Goal: Task Accomplishment & Management: Manage account settings

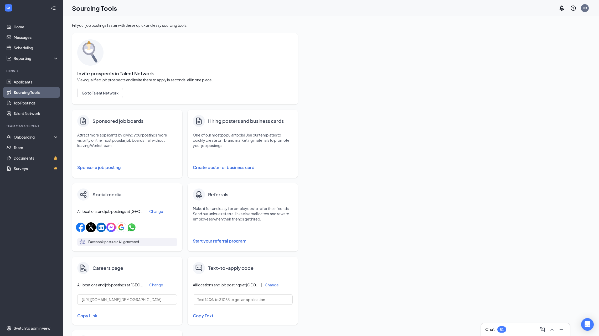
click at [362, 35] on div "Fill your job postings faster with these quick and easy sourcing tools. Invite …" at bounding box center [331, 214] width 518 height 382
click at [16, 49] on link "Scheduling" at bounding box center [36, 48] width 45 height 11
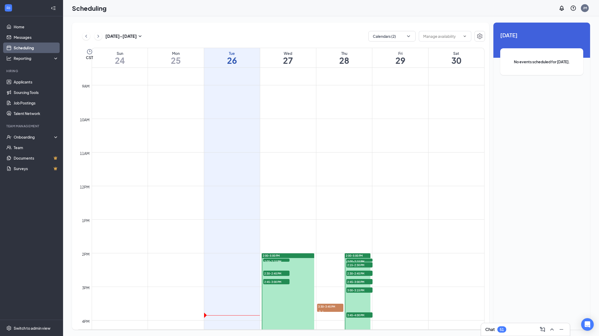
scroll to position [286, 0]
click at [283, 259] on span "2:00-2:15 PM" at bounding box center [276, 260] width 26 height 5
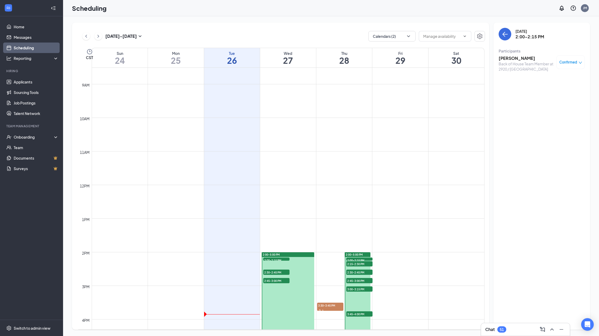
click at [282, 271] on span "2:30-2:45 PM" at bounding box center [276, 272] width 26 height 5
click at [280, 282] on span "2:45-3:00 PM" at bounding box center [276, 280] width 26 height 5
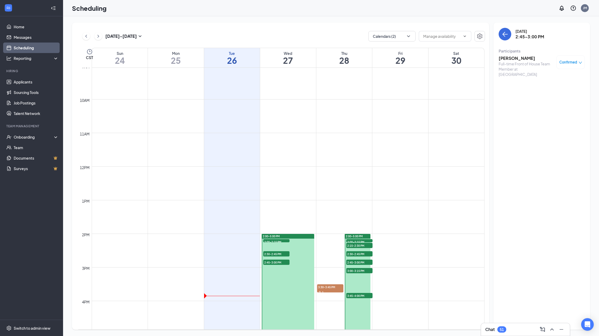
click at [360, 241] on span "2:00-2:15 PM" at bounding box center [359, 241] width 26 height 5
click at [359, 246] on span "2:15-2:30 PM" at bounding box center [359, 245] width 26 height 5
click at [357, 255] on span "2:30-2:45 PM" at bounding box center [359, 254] width 26 height 5
click at [356, 263] on span "2:45-3:00 PM" at bounding box center [359, 262] width 26 height 5
click at [356, 270] on span "3:00-3:15 PM" at bounding box center [359, 270] width 26 height 5
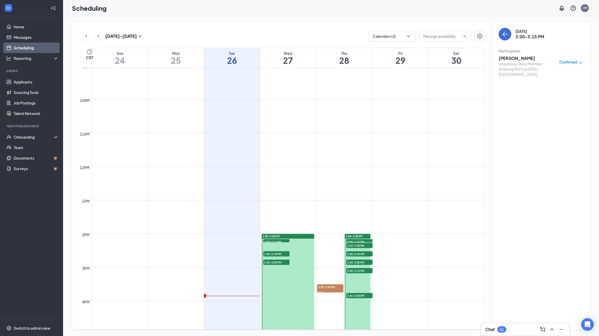
click at [357, 297] on span "3:45-4:00 PM" at bounding box center [359, 295] width 26 height 5
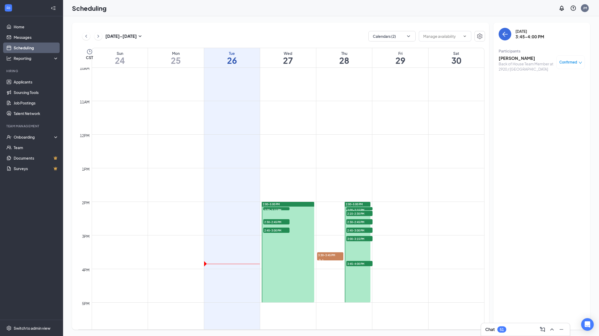
scroll to position [345, 0]
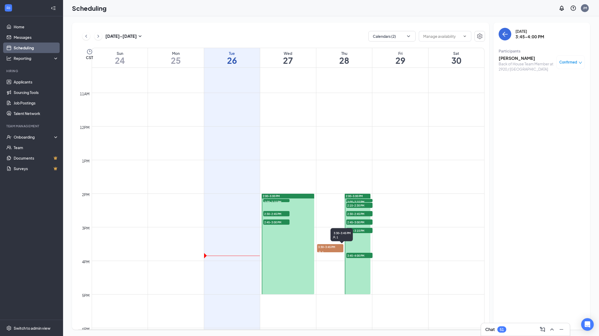
click at [333, 247] on span "3:30-3:45 PM" at bounding box center [330, 246] width 26 height 5
click at [516, 57] on h3 "[PERSON_NAME]" at bounding box center [526, 58] width 55 height 6
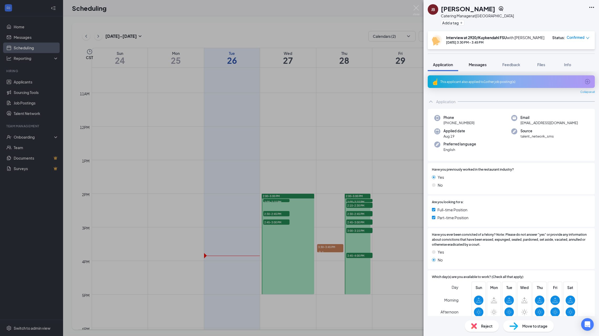
click at [479, 67] on button "Messages" at bounding box center [478, 64] width 28 height 13
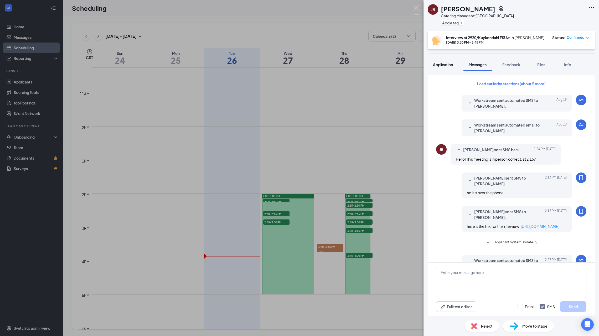
scroll to position [42, 0]
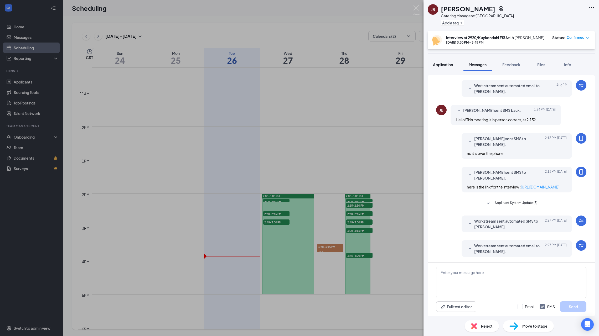
click at [441, 64] on span "Application" at bounding box center [443, 64] width 20 height 5
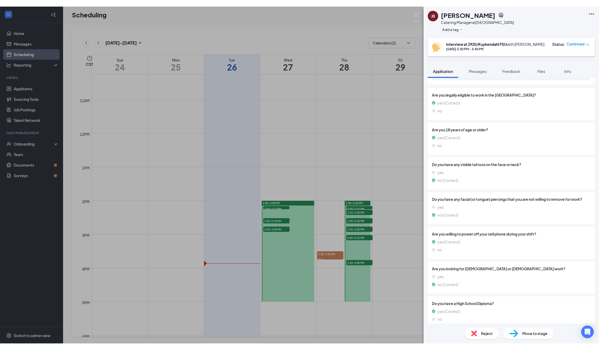
scroll to position [220, 0]
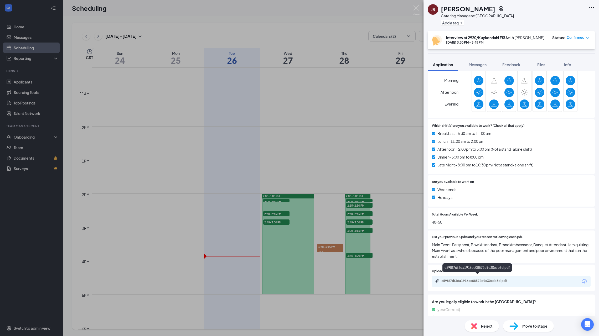
click at [464, 279] on div "e598f7df3da1916cc08572d9c30eab5d.pdf" at bounding box center [479, 281] width 74 height 4
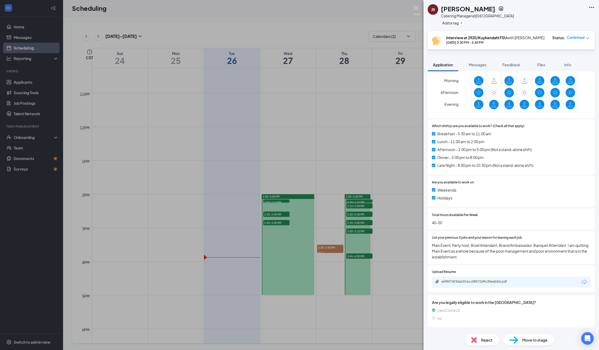
click at [417, 8] on img at bounding box center [416, 10] width 7 height 10
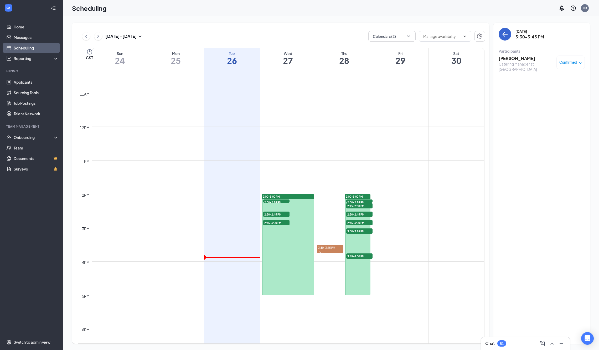
click at [506, 33] on icon "ArrowLeft" at bounding box center [505, 34] width 6 height 6
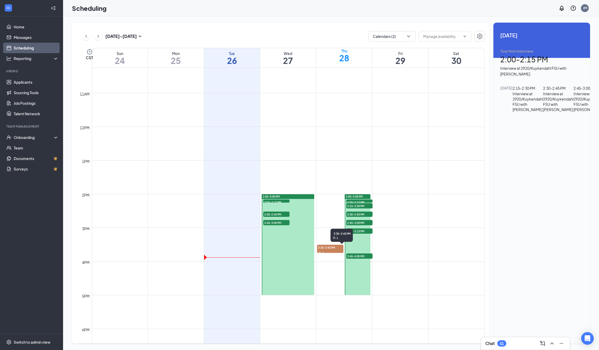
click at [325, 244] on span "3:30-3:45 PM" at bounding box center [330, 246] width 26 height 5
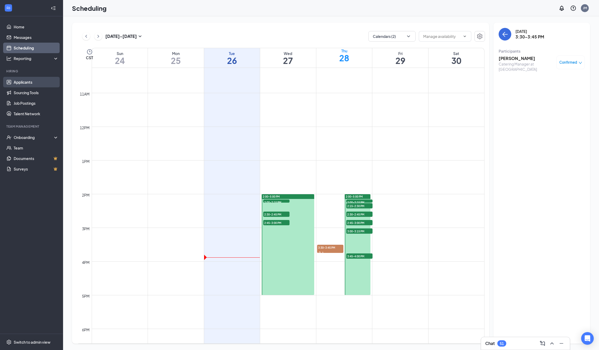
click at [27, 82] on link "Applicants" at bounding box center [36, 82] width 45 height 11
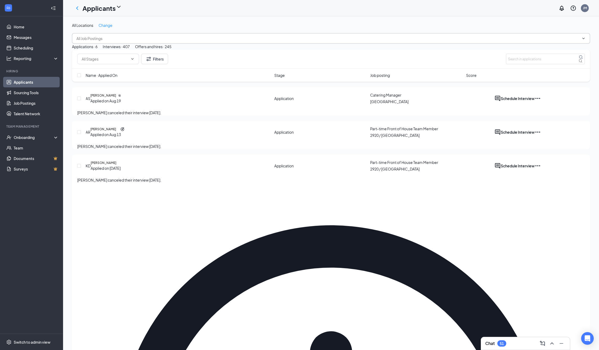
click at [140, 37] on span at bounding box center [331, 38] width 518 height 11
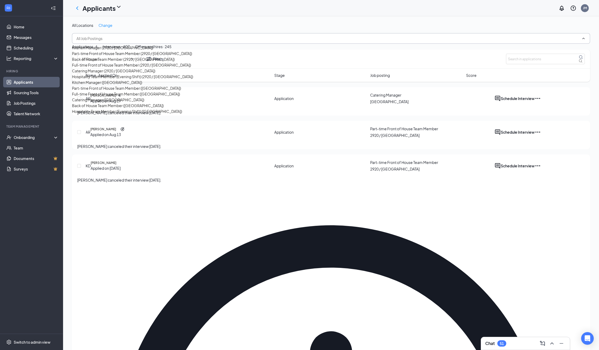
scroll to position [34, 0]
click at [119, 74] on div "Catering Manager (2920 / [GEOGRAPHIC_DATA])" at bounding box center [113, 71] width 83 height 6
type input "Catering Manager (2920 / [GEOGRAPHIC_DATA])"
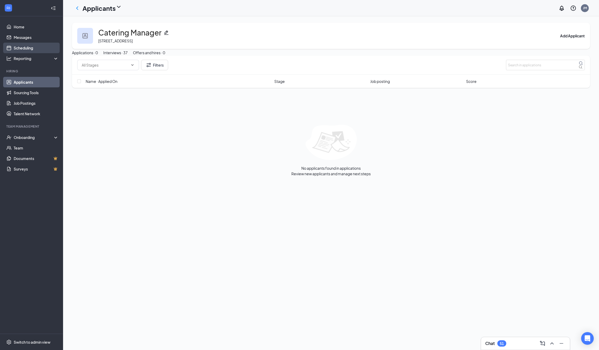
click at [36, 44] on link "Scheduling" at bounding box center [36, 48] width 45 height 11
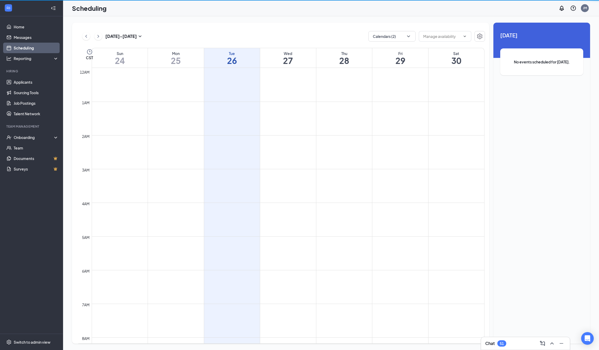
scroll to position [258, 0]
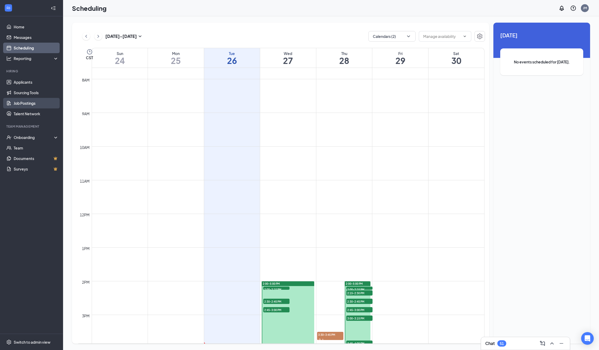
click at [28, 107] on link "Job Postings" at bounding box center [36, 103] width 45 height 11
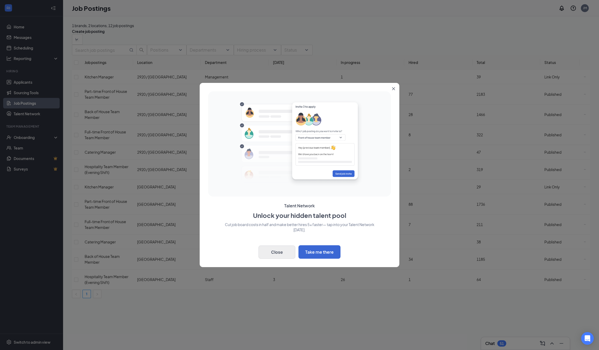
click at [280, 255] on button "Close" at bounding box center [277, 251] width 37 height 13
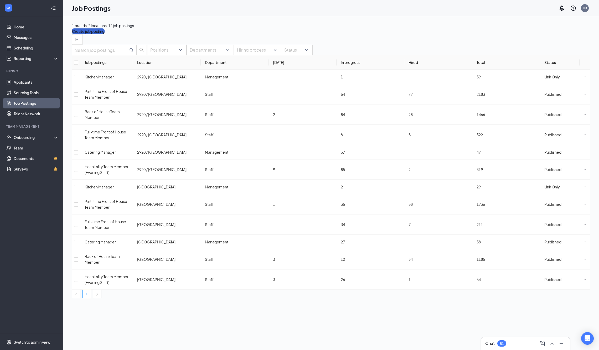
click at [105, 28] on button "Create job posting" at bounding box center [88, 31] width 33 height 6
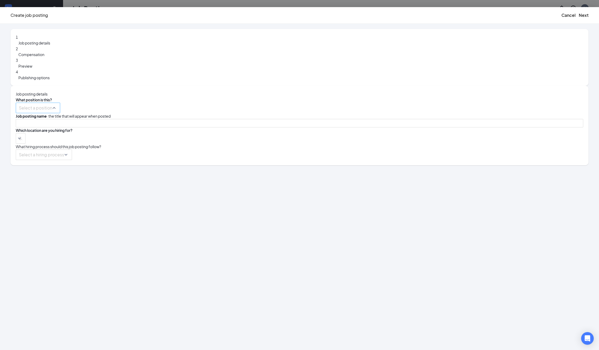
click at [60, 102] on div "Select a position" at bounding box center [38, 107] width 44 height 11
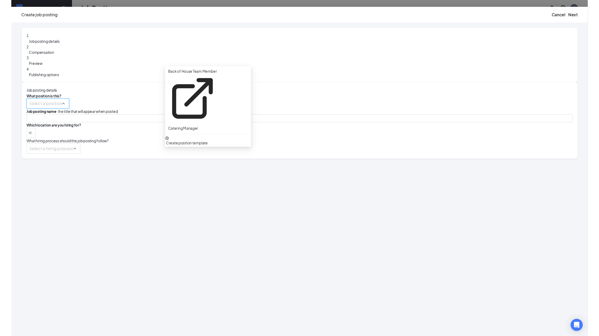
scroll to position [2, 0]
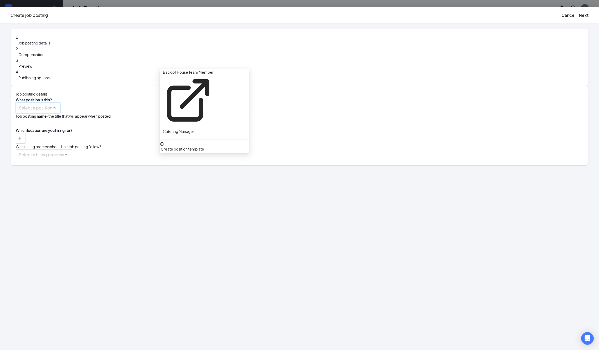
click at [184, 263] on p "Cow Mascot" at bounding box center [174, 266] width 22 height 6
type input "Cow Mascot"
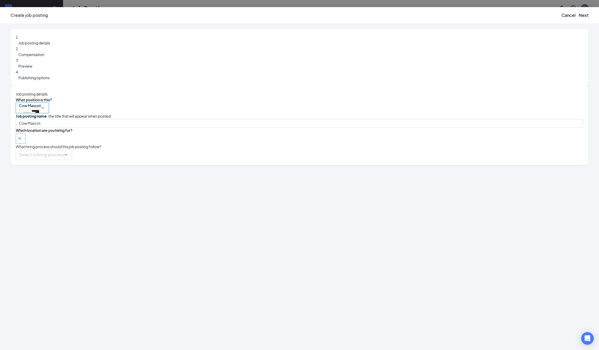
click at [19, 134] on div at bounding box center [18, 138] width 2 height 8
click at [262, 122] on div at bounding box center [298, 122] width 73 height 0
click at [234, 149] on div "1 Job posting details 2 Compensation 3 Preview 4 Publishing options Job posting…" at bounding box center [300, 97] width 578 height 136
click at [65, 150] on input "search" at bounding box center [42, 155] width 46 height 10
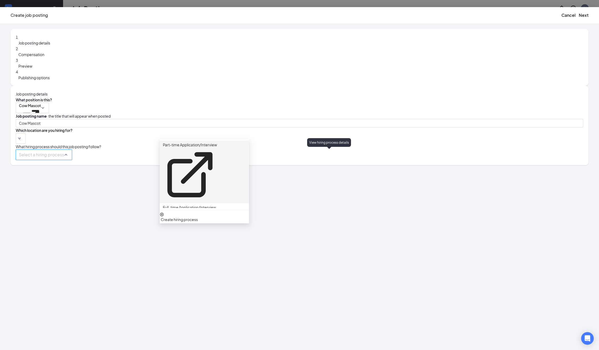
click at [217, 152] on icon "ExternalLink" at bounding box center [190, 174] width 54 height 54
click at [217, 147] on p "Part-time Application/Interview" at bounding box center [190, 145] width 54 height 6
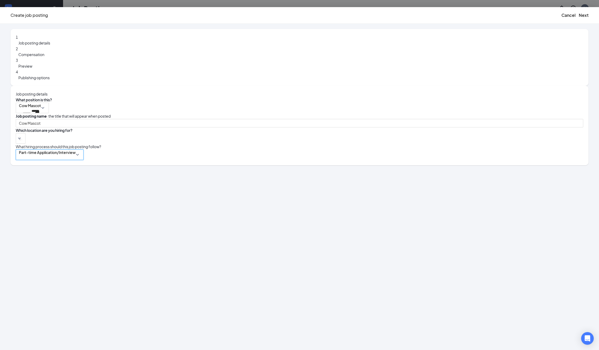
click at [283, 167] on div "1 Job posting details 2 Compensation 3 Preview 4 Publishing options Job posting…" at bounding box center [299, 187] width 599 height 326
click at [579, 17] on button "Next" at bounding box center [584, 15] width 10 height 6
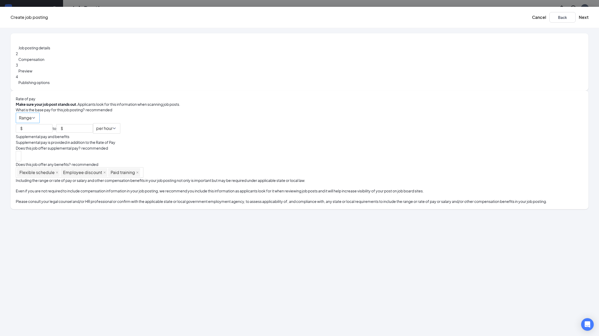
click at [37, 113] on span "Range" at bounding box center [28, 118] width 18 height 10
click at [241, 119] on span "Exact amount" at bounding box center [202, 119] width 78 height 6
click at [39, 124] on input at bounding box center [32, 128] width 16 height 8
type input "13"
click at [202, 91] on div "Job posting details 2 Compensation 3 Preview 4 Publishing options" at bounding box center [300, 61] width 578 height 57
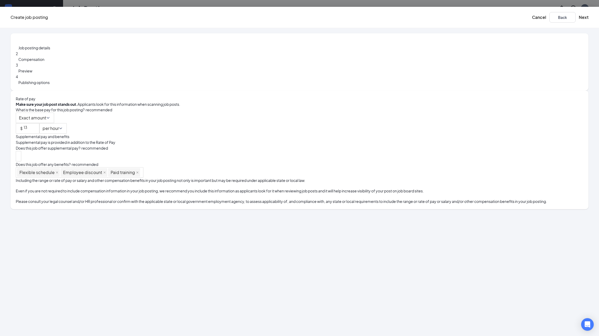
click at [202, 91] on div "Job posting details 2 Compensation 3 Preview 4 Publishing options" at bounding box center [300, 61] width 578 height 57
click at [58, 174] on icon "close" at bounding box center [57, 172] width 3 height 3
click at [579, 18] on button "Next" at bounding box center [584, 17] width 10 height 6
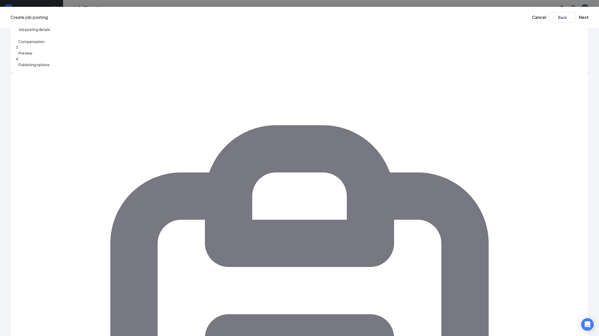
scroll to position [0, 0]
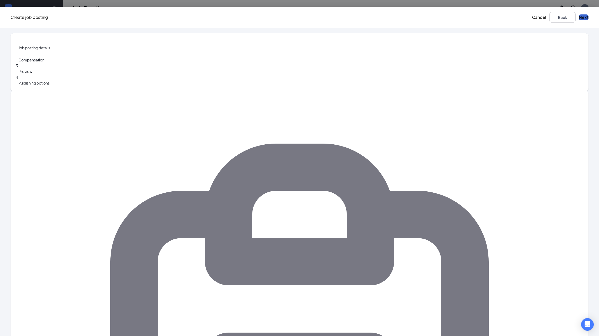
click at [579, 16] on button "Next" at bounding box center [584, 17] width 10 height 6
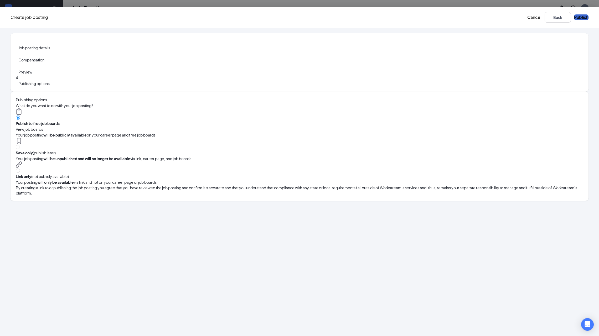
click at [574, 18] on button "Publish" at bounding box center [581, 17] width 14 height 6
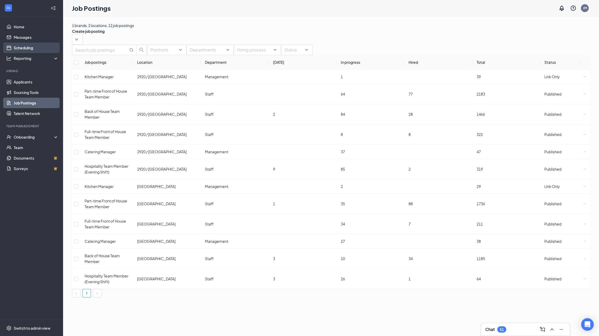
click at [25, 45] on link "Scheduling" at bounding box center [36, 48] width 45 height 11
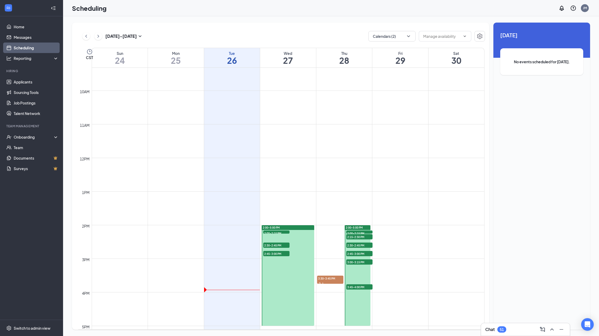
scroll to position [308, 0]
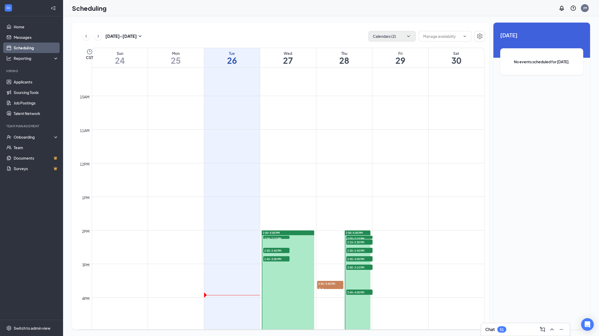
click at [408, 34] on icon "ChevronDown" at bounding box center [408, 36] width 5 height 5
click at [374, 95] on div at bounding box center [370, 92] width 5 height 5
click at [377, 95] on input "[PERSON_NAME]" at bounding box center [386, 92] width 37 height 5
click at [374, 95] on div at bounding box center [370, 92] width 5 height 5
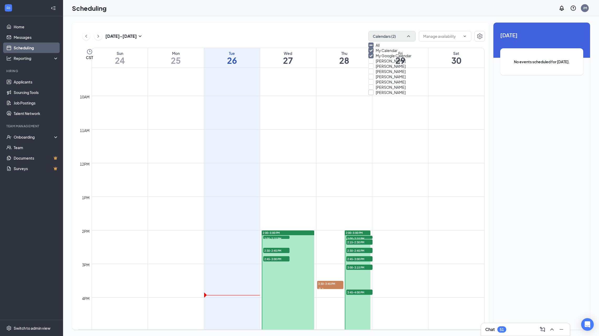
click at [375, 95] on input "[PERSON_NAME]" at bounding box center [386, 92] width 37 height 5
click at [401, 95] on div "[PERSON_NAME]" at bounding box center [391, 92] width 47 height 5
checkbox input "true"
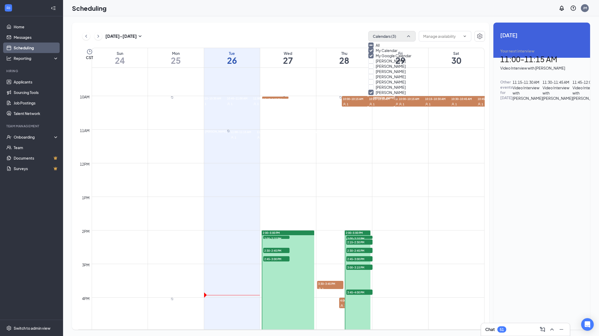
click at [490, 90] on div "[DATE] - [DATE] Calendars (3) CST Sun 24 Mon 25 Tue 26 Wed 27 Thu 28 Fri 29 Sat…" at bounding box center [331, 176] width 518 height 307
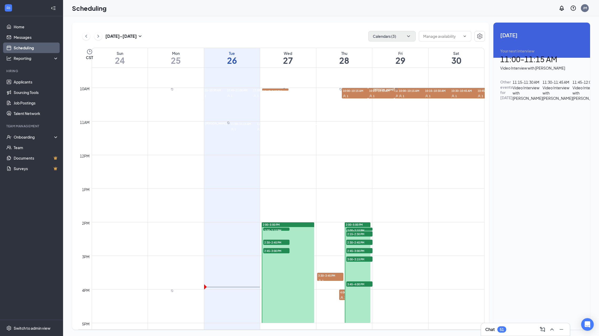
scroll to position [315, 0]
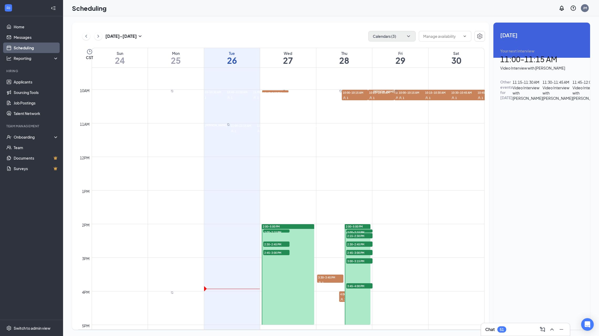
click at [342, 100] on div at bounding box center [340, 95] width 3 height 11
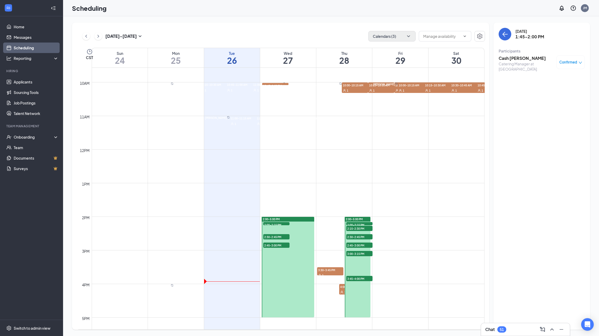
scroll to position [323, 0]
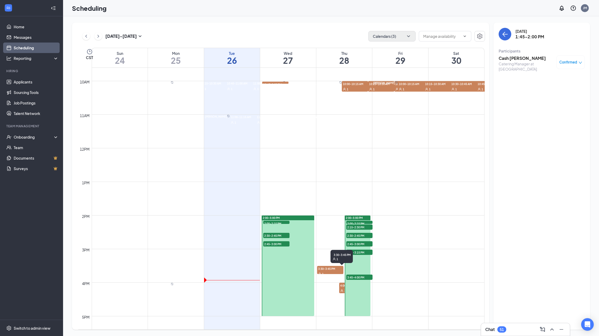
click at [332, 270] on span "3:30-3:45 PM" at bounding box center [330, 268] width 26 height 5
click at [331, 284] on span "[PERSON_NAME]" at bounding box center [328, 284] width 22 height 3
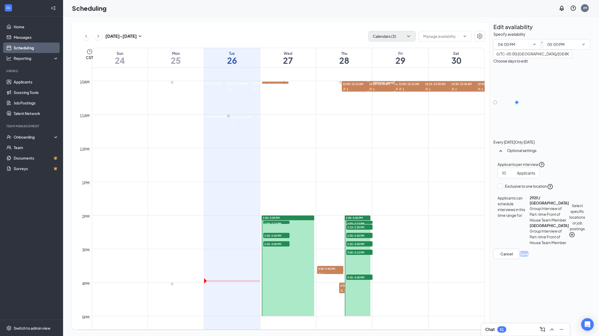
click at [339, 288] on span "4:00-5:00 PM" at bounding box center [352, 285] width 26 height 5
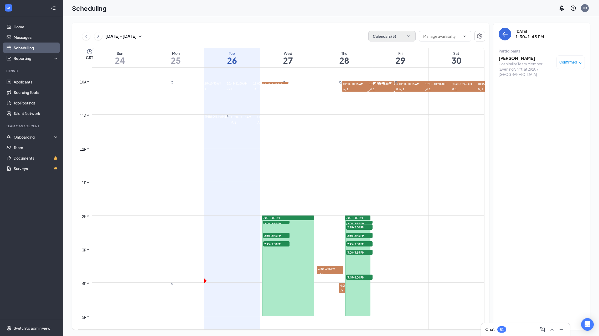
click at [582, 86] on span "11:45 AM-12:00 PM" at bounding box center [595, 83] width 26 height 5
click at [395, 92] on div at bounding box center [396, 86] width 3 height 11
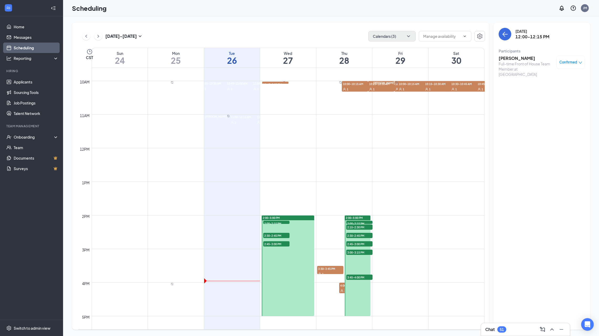
click at [398, 92] on div at bounding box center [396, 86] width 3 height 11
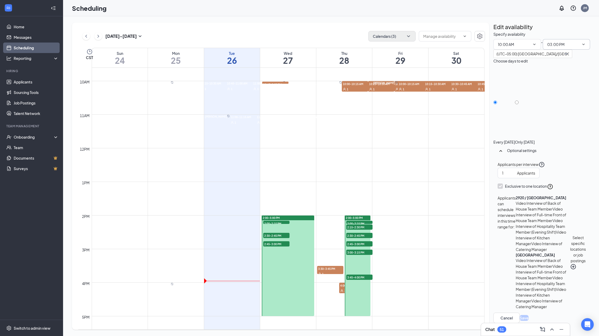
click at [582, 47] on icon "ChevronDown" at bounding box center [584, 44] width 4 height 4
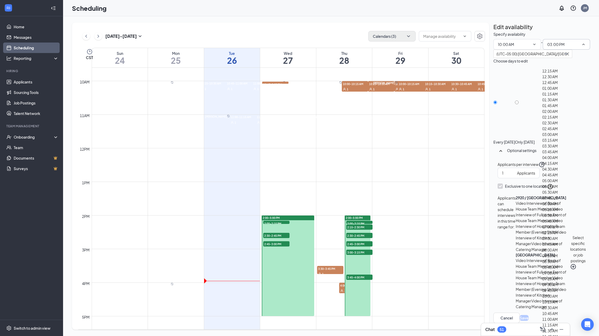
scroll to position [559, 0]
type input "12:00 PM"
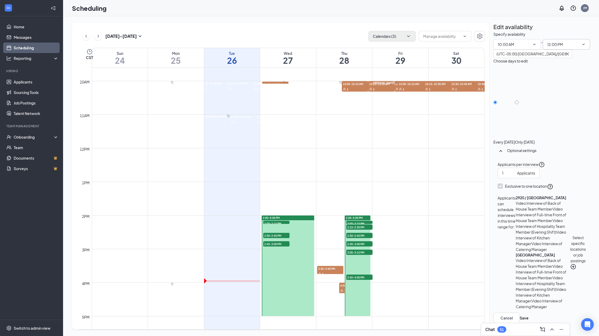
click at [519, 101] on input "Only [DATE]" at bounding box center [517, 103] width 4 height 4
radio input "true"
radio input "false"
click at [529, 319] on button "Save" at bounding box center [524, 318] width 9 height 6
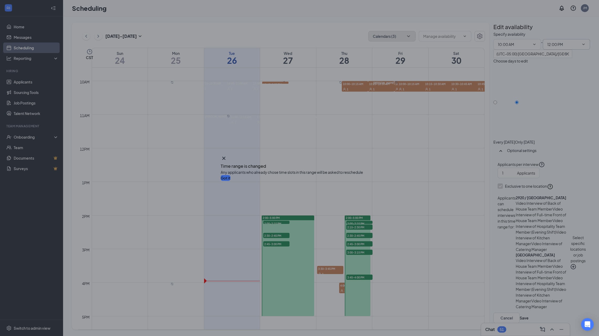
click at [230, 181] on button "Got it" at bounding box center [226, 178] width 10 height 6
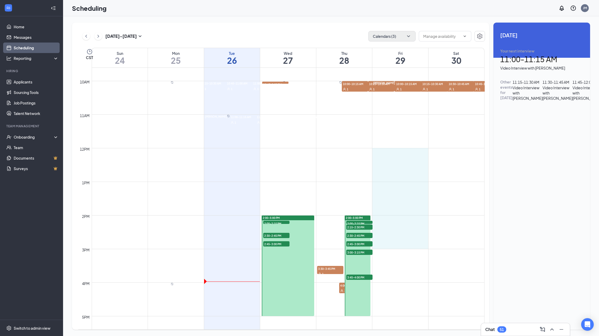
drag, startPoint x: 418, startPoint y: 149, endPoint x: 417, endPoint y: 244, distance: 95.1
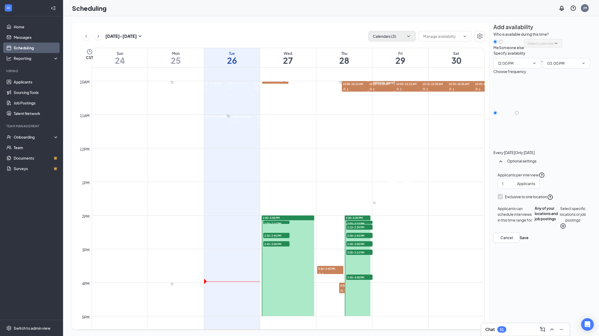
click at [503, 44] on input "Someone else" at bounding box center [501, 42] width 4 height 4
radio input "true"
radio input "false"
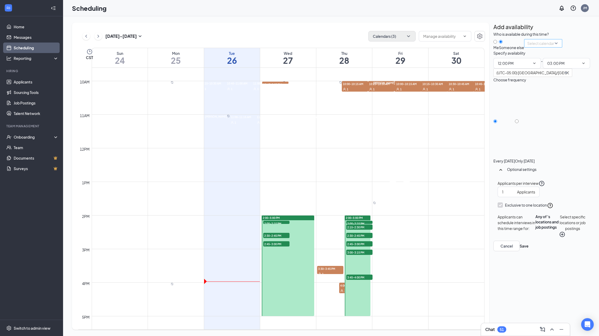
click at [534, 48] on div "Select calendar" at bounding box center [543, 43] width 38 height 8
click at [118, 128] on span "[PERSON_NAME] Calendar" at bounding box center [94, 125] width 47 height 6
click at [562, 229] on button "Select specific locations or job postings" at bounding box center [574, 228] width 24 height 29
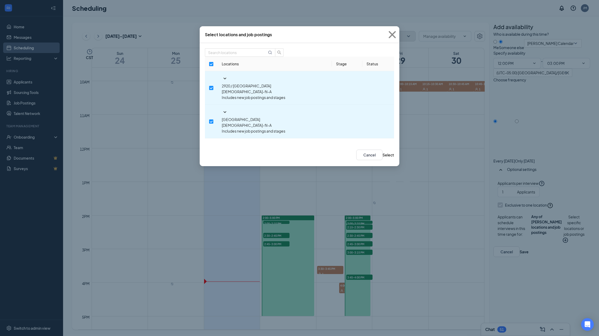
click at [209, 66] on input "checkbox" at bounding box center [211, 64] width 4 height 4
checkbox input "false"
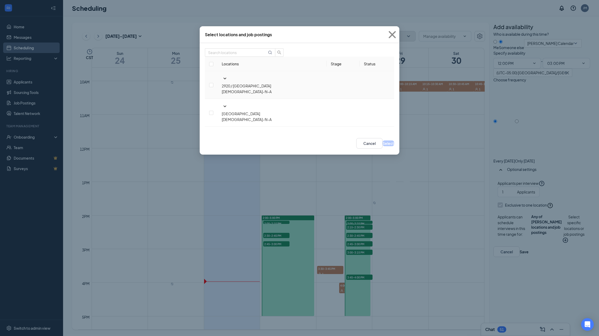
click at [223, 81] on icon "SmallChevronDown" at bounding box center [225, 78] width 6 height 6
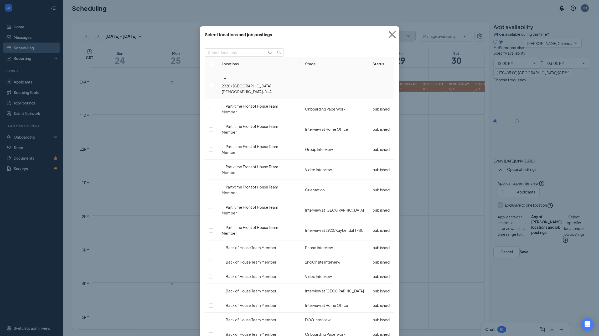
scroll to position [597, 0]
checkbox input "false"
checkbox input "true"
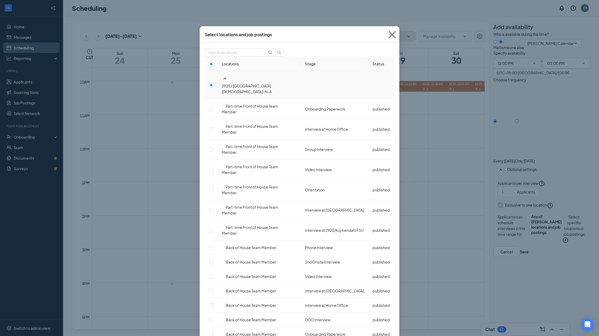
checkbox input "true"
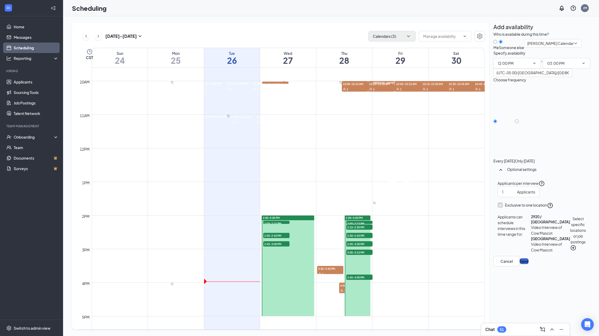
click at [529, 264] on button "Save" at bounding box center [524, 262] width 9 height 6
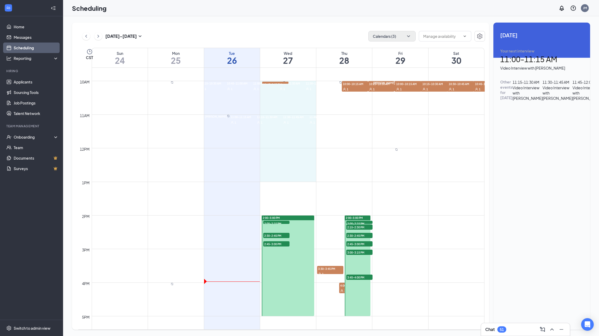
drag, startPoint x: 315, startPoint y: 82, endPoint x: 314, endPoint y: 179, distance: 96.7
click at [314, 179] on div "12am 1am 2am 3am 4am 5am 6am 7am 8am 9am 10am 11am 12pm 1pm 2pm 3pm 4pm 5pm 6pm…" at bounding box center [281, 148] width 406 height 807
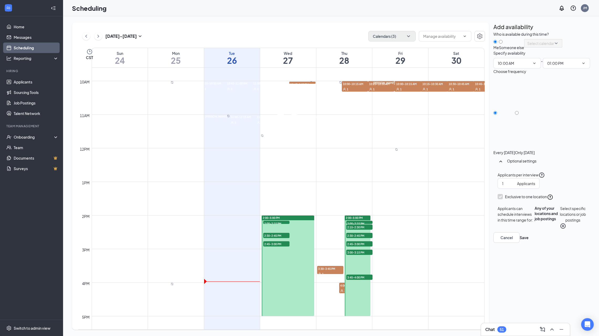
click at [560, 220] on button "Select specific locations or job postings" at bounding box center [573, 218] width 26 height 24
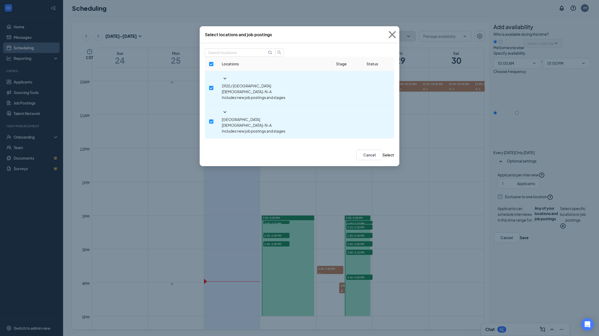
click at [209, 66] on input "checkbox" at bounding box center [211, 64] width 4 height 4
checkbox input "false"
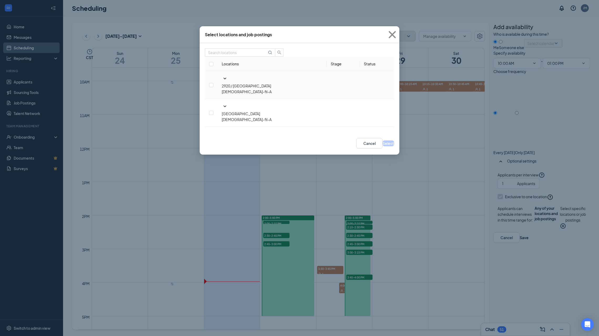
click at [224, 79] on icon "SmallChevronDown" at bounding box center [225, 79] width 3 height 2
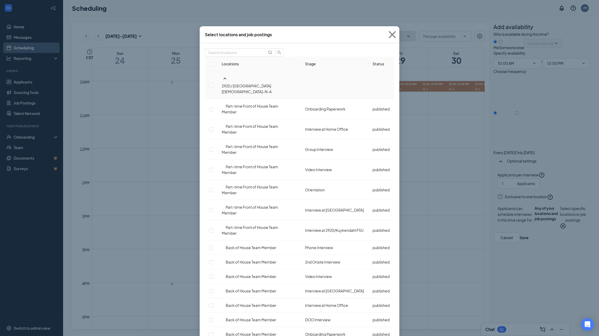
scroll to position [505, 0]
checkbox input "false"
checkbox input "true"
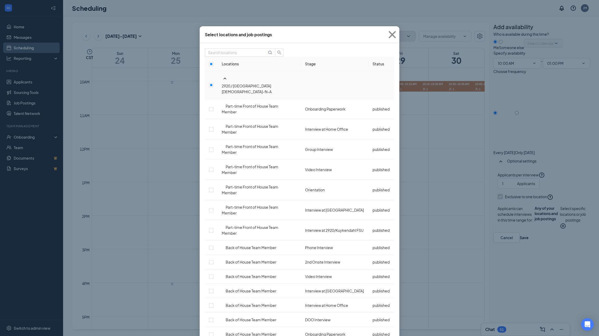
scroll to position [624, 0]
checkbox input "true"
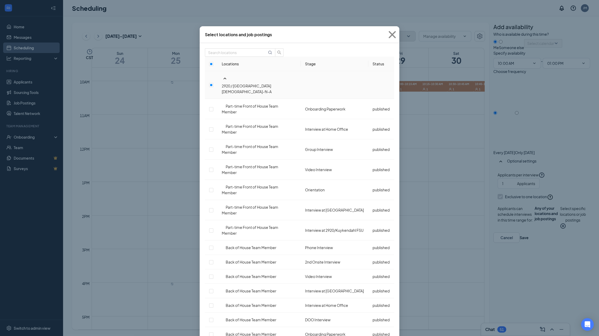
checkbox input "true"
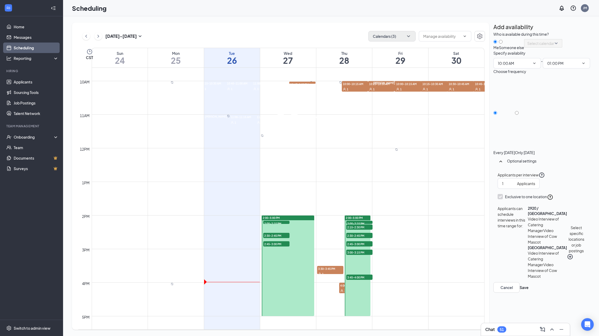
click at [535, 150] on div at bounding box center [525, 150] width 20 height 0
click at [519, 115] on input "Only [DATE]" at bounding box center [517, 113] width 4 height 4
radio input "true"
radio input "false"
click at [529, 291] on button "Save" at bounding box center [524, 288] width 9 height 6
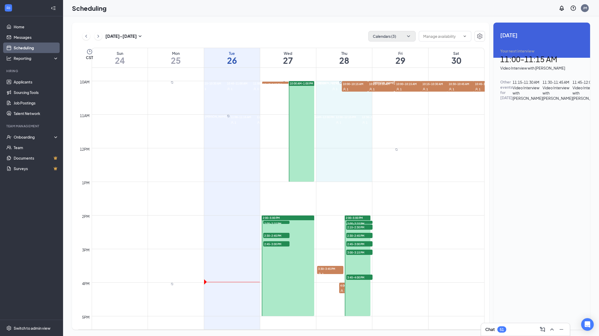
drag, startPoint x: 371, startPoint y: 81, endPoint x: 371, endPoint y: 180, distance: 98.3
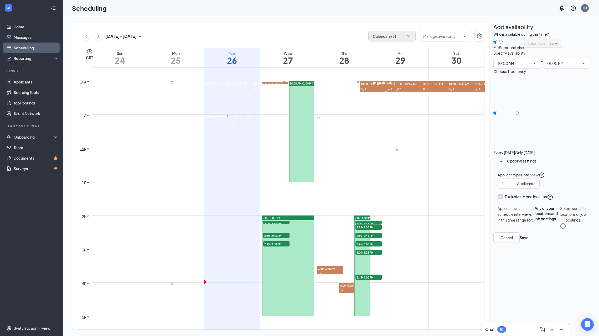
click at [560, 219] on button "Select specific locations or job postings" at bounding box center [573, 218] width 26 height 24
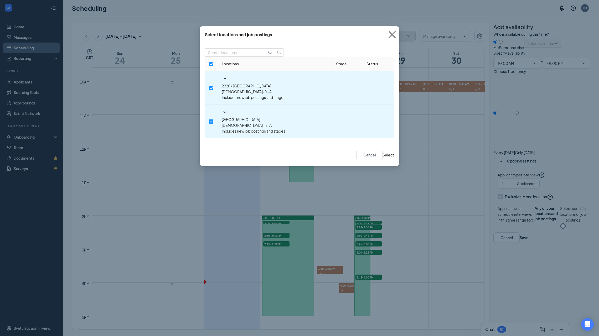
click at [211, 66] on input "checkbox" at bounding box center [211, 64] width 4 height 4
checkbox input "false"
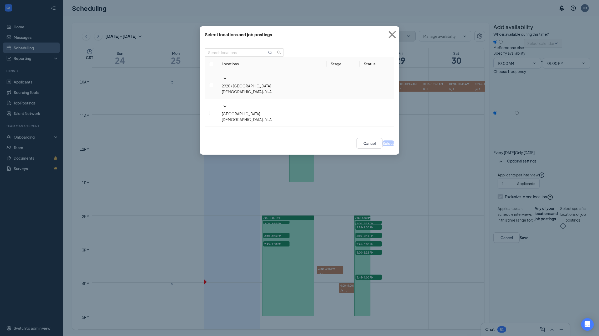
click at [224, 79] on icon "SmallChevronDown" at bounding box center [225, 79] width 3 height 2
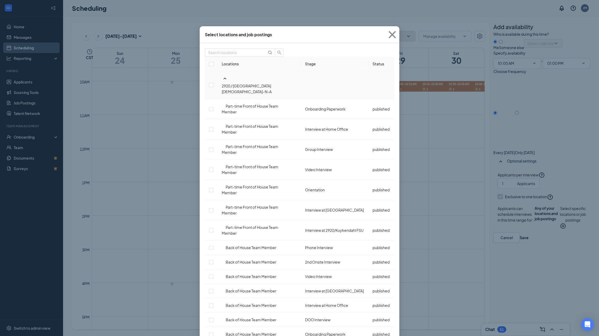
scroll to position [541, 0]
checkbox input "false"
checkbox input "true"
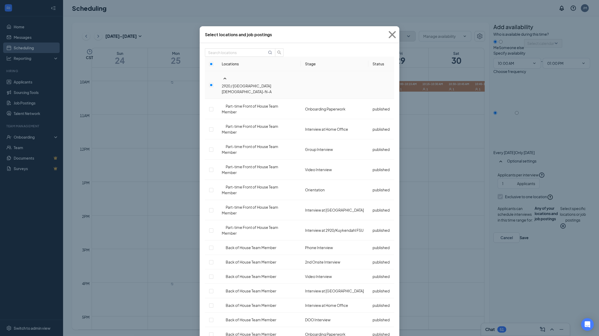
scroll to position [622, 0]
checkbox input "true"
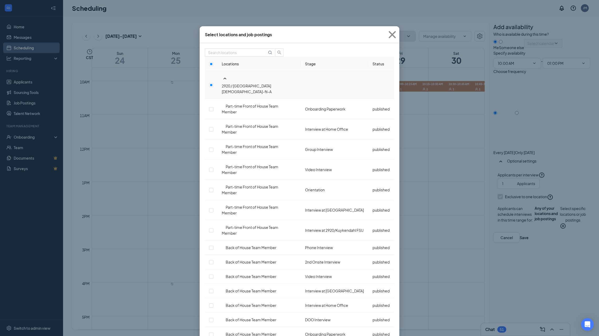
checkbox input "true"
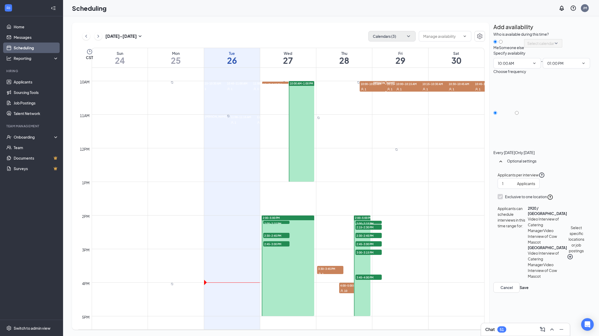
click at [519, 115] on input "Only [DATE]" at bounding box center [517, 113] width 4 height 4
radio input "true"
radio input "false"
click at [529, 291] on button "Save" at bounding box center [524, 288] width 9 height 6
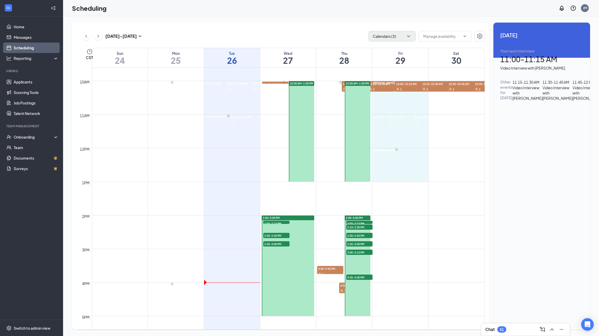
drag, startPoint x: 427, startPoint y: 82, endPoint x: 428, endPoint y: 177, distance: 95.1
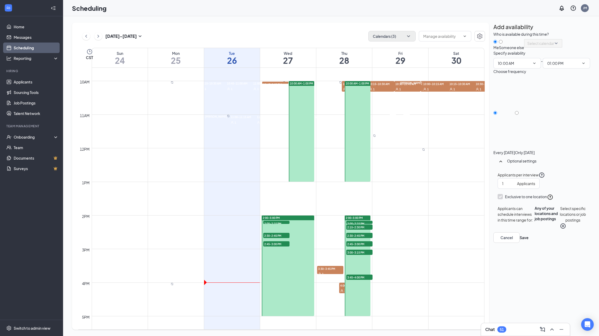
click at [519, 115] on input "Only [DATE]" at bounding box center [517, 113] width 4 height 4
radio input "true"
radio input "false"
click at [560, 215] on button "Select specific locations or job postings" at bounding box center [573, 218] width 26 height 24
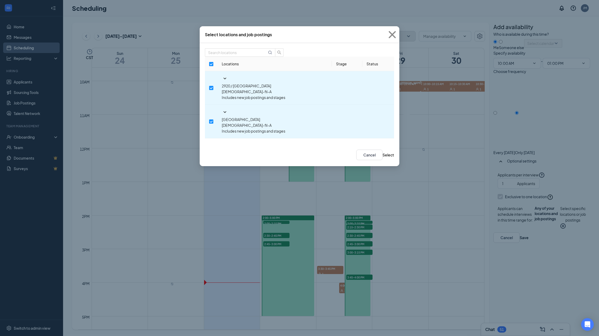
click at [209, 66] on input "checkbox" at bounding box center [211, 64] width 4 height 4
checkbox input "false"
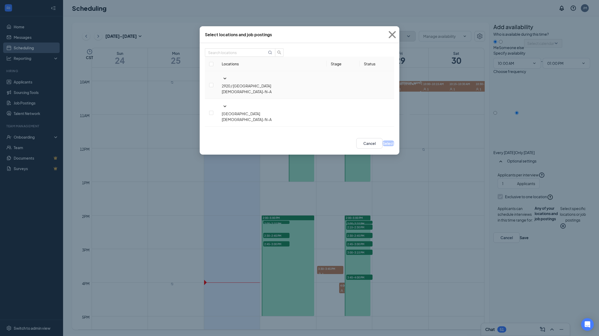
click at [222, 82] on icon "SmallChevronDown" at bounding box center [225, 78] width 6 height 6
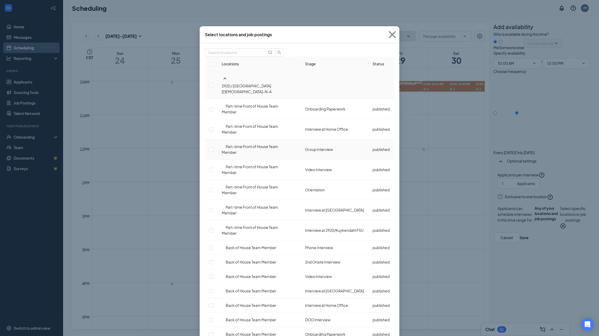
scroll to position [516, 0]
checkbox input "false"
checkbox input "true"
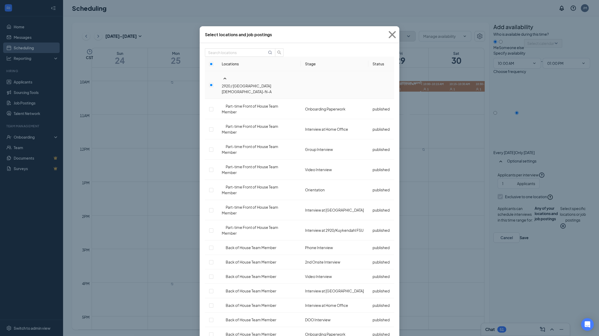
checkbox input "true"
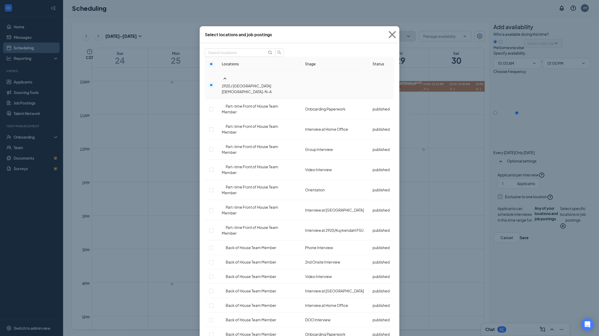
checkbox input "true"
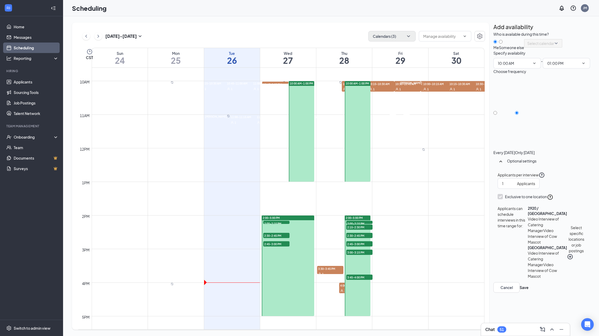
scroll to position [0, 0]
click at [529, 291] on button "Save" at bounding box center [524, 288] width 9 height 6
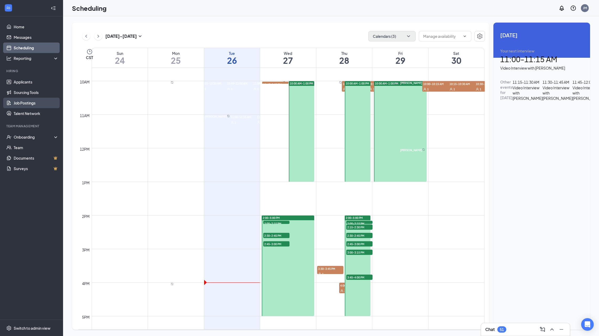
click at [27, 102] on link "Job Postings" at bounding box center [36, 103] width 45 height 11
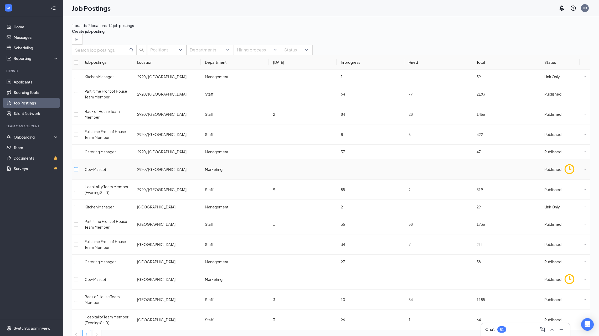
click at [78, 170] on input "checkbox" at bounding box center [76, 169] width 4 height 4
checkbox input "true"
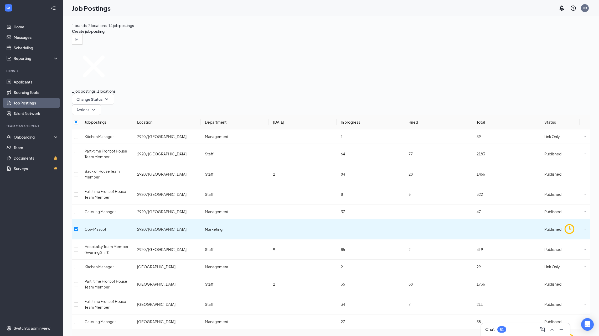
click at [78, 336] on input "checkbox" at bounding box center [76, 339] width 4 height 4
checkbox input "true"
click at [97, 107] on icon "SmallChevronDown" at bounding box center [93, 110] width 6 height 6
click at [197, 83] on div "Edit" at bounding box center [194, 80] width 30 height 6
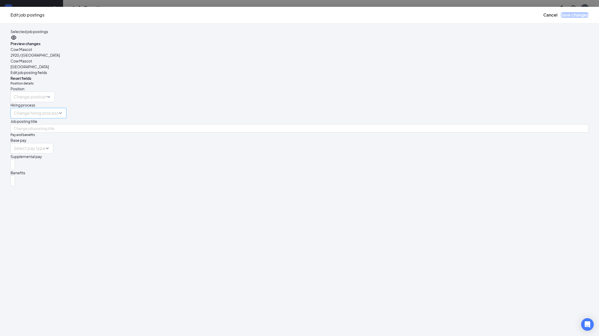
click at [66, 112] on div "Change hiring process" at bounding box center [39, 113] width 56 height 11
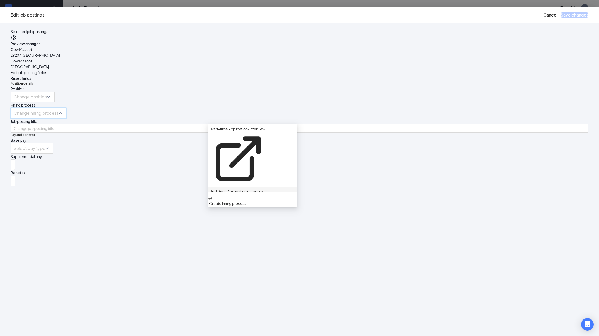
click at [246, 189] on p "Full-time Application/Interview" at bounding box center [237, 192] width 53 height 6
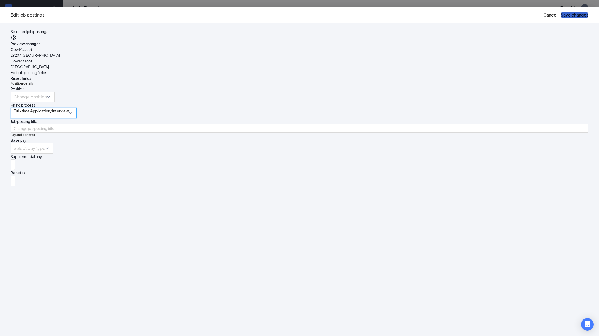
click at [561, 18] on button "Save changes" at bounding box center [575, 15] width 28 height 6
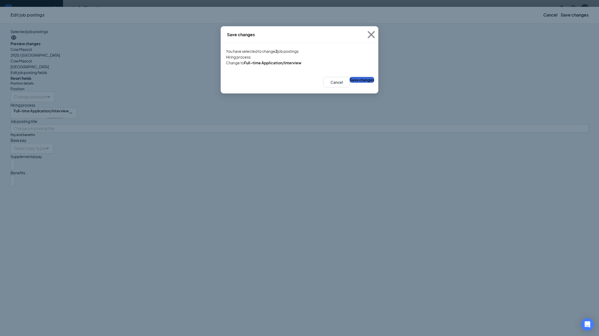
click at [357, 83] on button "Save changes" at bounding box center [362, 80] width 24 height 6
checkbox input "false"
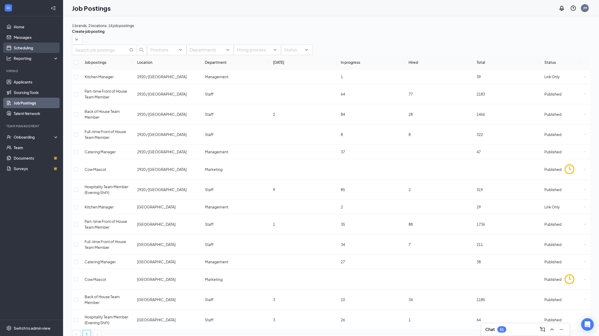
click at [28, 48] on link "Scheduling" at bounding box center [36, 48] width 45 height 11
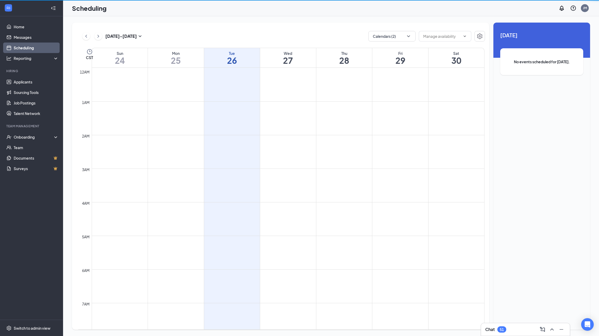
scroll to position [258, 0]
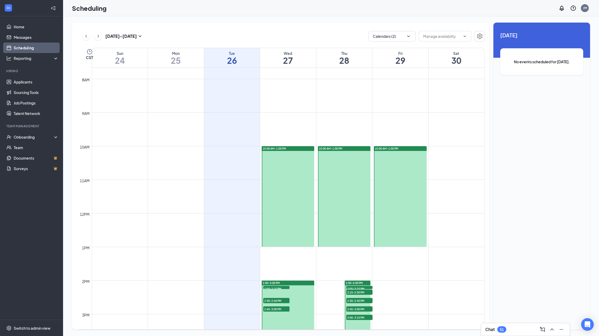
click at [296, 174] on div at bounding box center [288, 196] width 53 height 101
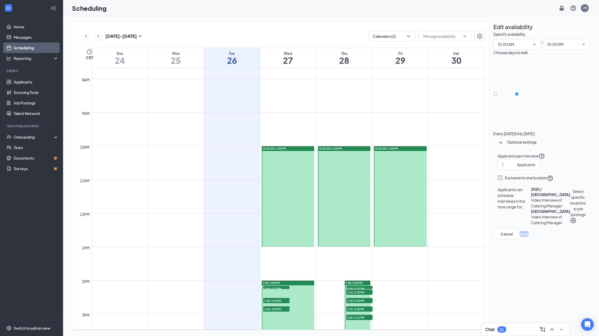
click at [346, 175] on div at bounding box center [344, 196] width 53 height 101
click at [394, 177] on div at bounding box center [400, 196] width 53 height 101
click at [285, 177] on div at bounding box center [288, 196] width 53 height 101
click at [331, 193] on div at bounding box center [344, 196] width 53 height 101
click at [389, 196] on div at bounding box center [400, 196] width 53 height 101
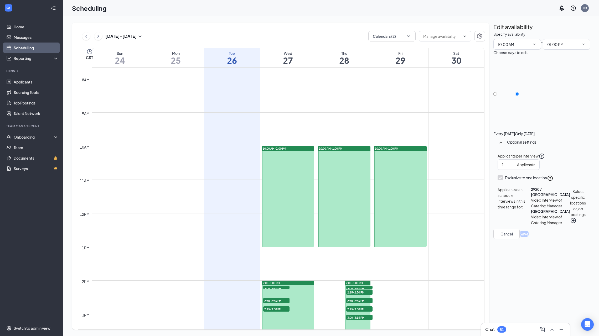
click at [294, 193] on div at bounding box center [288, 196] width 53 height 101
click at [341, 197] on div at bounding box center [344, 196] width 53 height 101
click at [388, 197] on div at bounding box center [400, 196] width 53 height 101
click at [295, 193] on div at bounding box center [288, 196] width 53 height 101
click at [570, 205] on button "Select specific locations or job postings" at bounding box center [578, 206] width 16 height 39
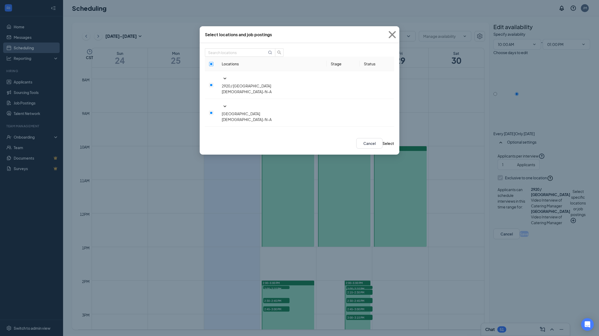
click at [209, 66] on input "checkbox" at bounding box center [211, 64] width 4 height 4
checkbox input "true"
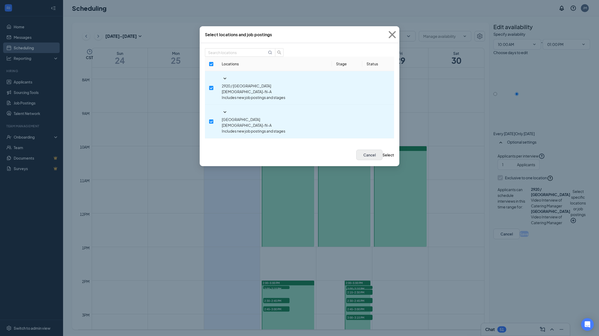
click at [357, 150] on button "Cancel" at bounding box center [369, 155] width 26 height 11
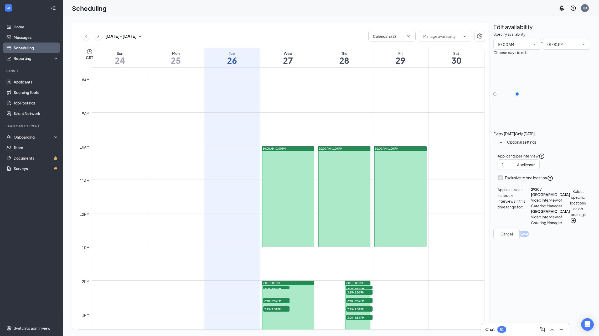
click at [570, 203] on button "Select specific locations or job postings" at bounding box center [578, 206] width 16 height 39
checkbox input "false"
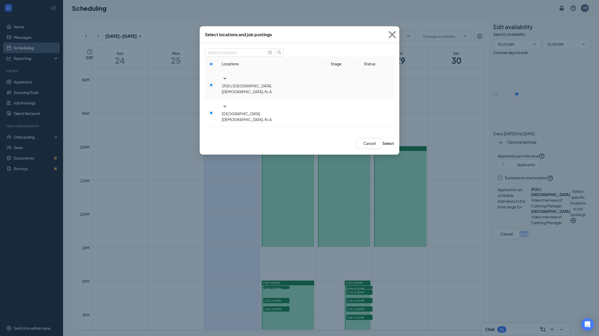
click at [224, 79] on icon "SmallChevronDown" at bounding box center [225, 79] width 3 height 2
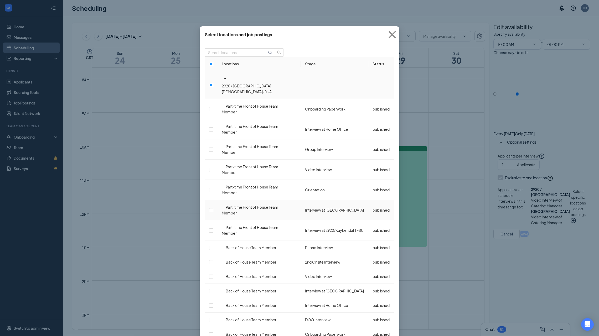
scroll to position [620, 0]
checkbox input "true"
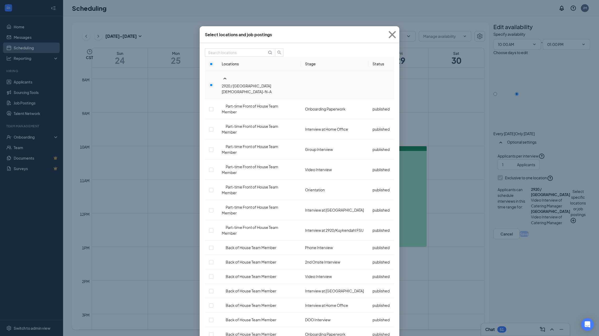
scroll to position [1368, 0]
checkbox input "true"
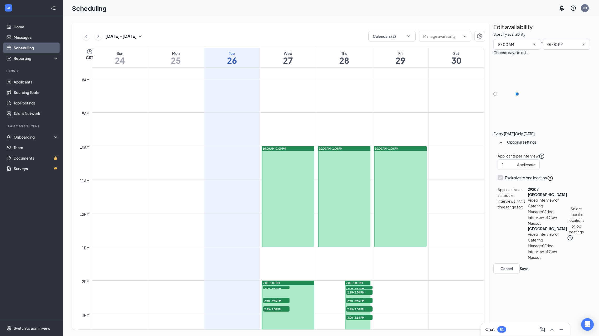
scroll to position [0, 0]
click at [529, 272] on button "Save" at bounding box center [524, 269] width 9 height 6
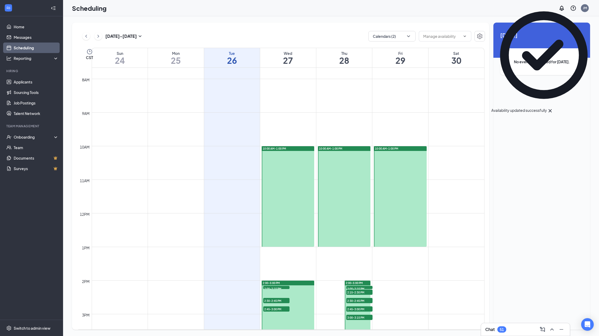
click at [343, 211] on div at bounding box center [344, 196] width 53 height 101
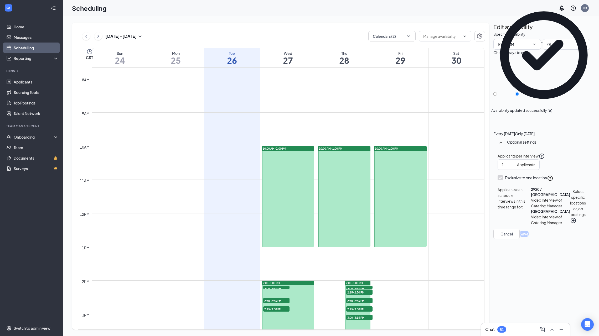
click at [570, 202] on button "Select specific locations or job postings" at bounding box center [578, 206] width 16 height 39
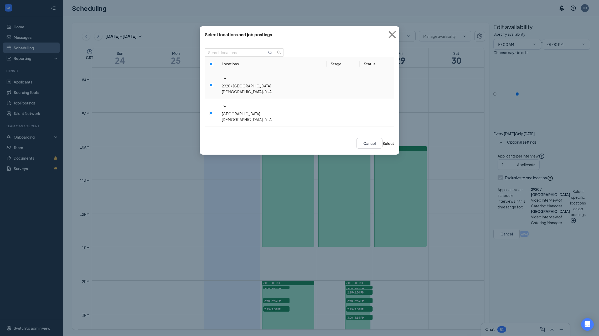
click at [222, 78] on icon "SmallChevronDown" at bounding box center [225, 78] width 6 height 6
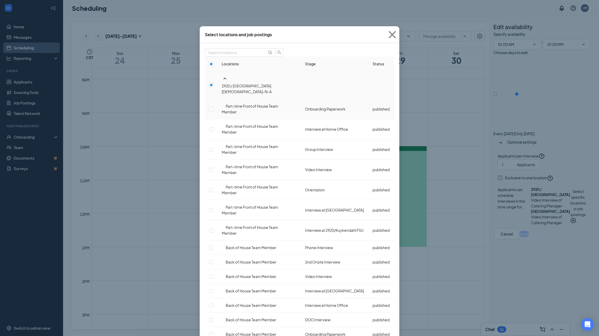
scroll to position [636, 0]
checkbox input "true"
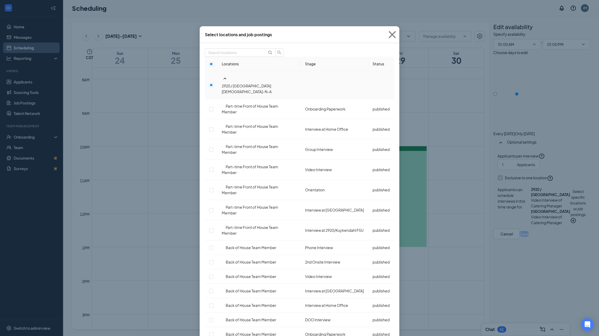
scroll to position [1368, 0]
checkbox input "true"
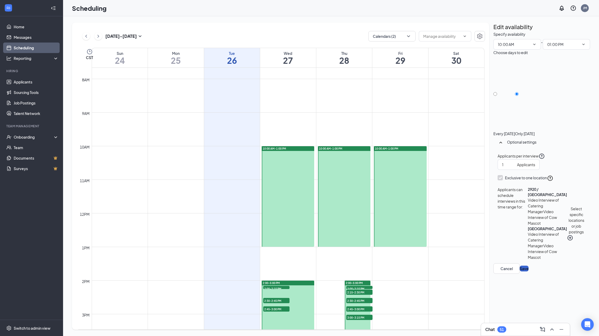
click at [529, 272] on button "Save" at bounding box center [524, 269] width 9 height 6
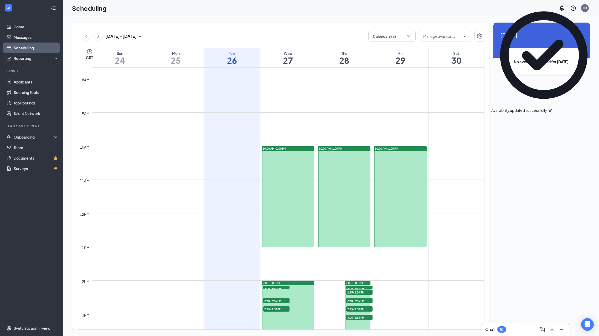
click at [397, 187] on div at bounding box center [400, 196] width 53 height 101
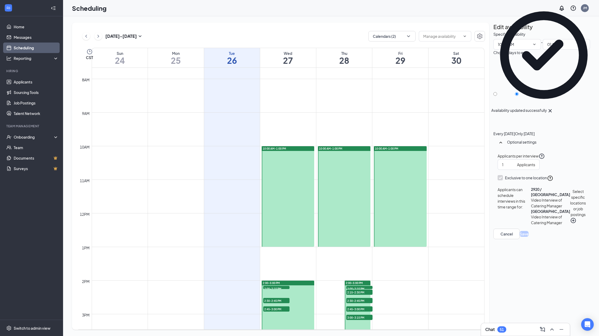
click at [570, 200] on button "Select specific locations or job postings" at bounding box center [578, 206] width 16 height 39
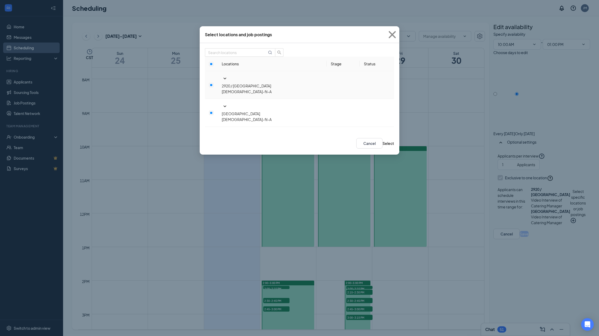
click at [222, 80] on icon "SmallChevronDown" at bounding box center [225, 78] width 6 height 6
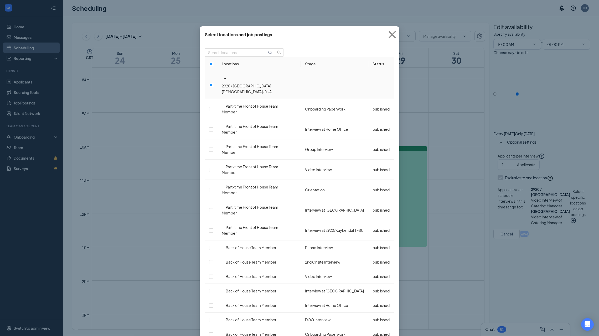
scroll to position [657, 0]
checkbox input "true"
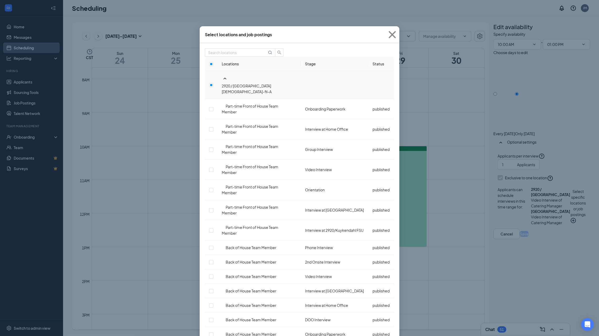
checkbox input "true"
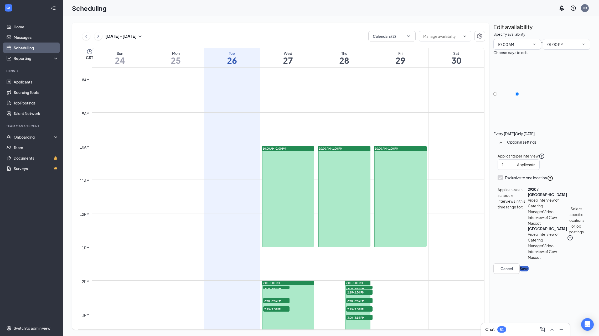
click at [529, 272] on button "Save" at bounding box center [524, 269] width 9 height 6
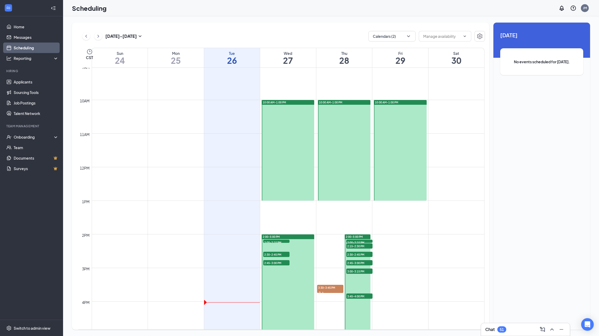
scroll to position [295, 0]
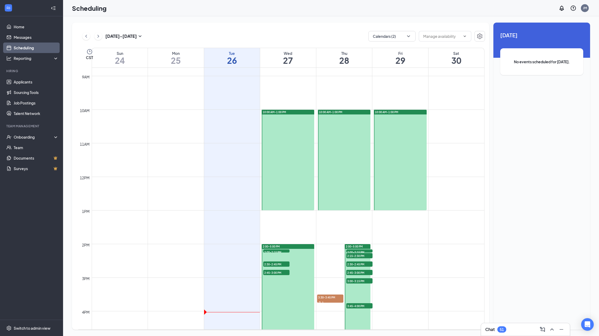
click at [295, 156] on div at bounding box center [288, 160] width 53 height 101
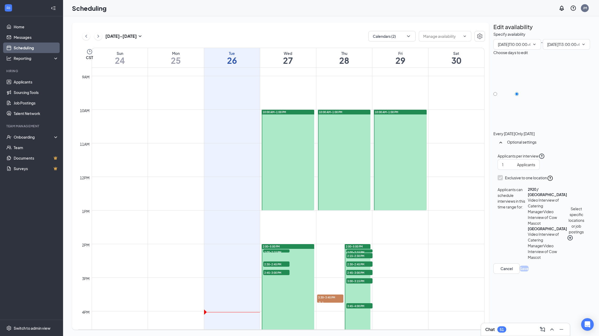
type input "10:00 AM"
type input "01:00 PM"
click at [342, 158] on div at bounding box center [344, 160] width 53 height 101
click at [400, 157] on div at bounding box center [400, 160] width 53 height 101
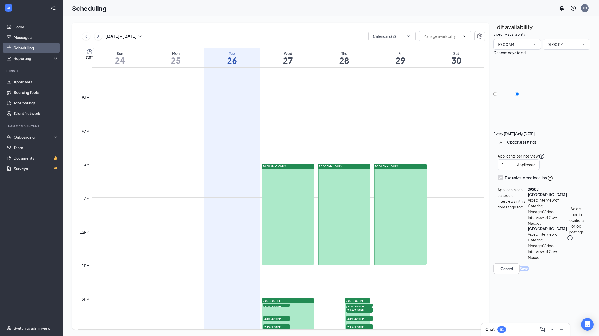
scroll to position [237, 0]
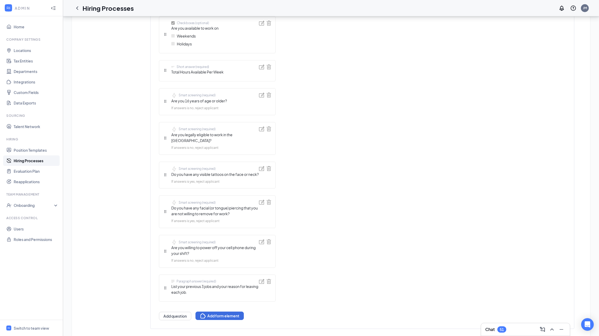
scroll to position [613, 0]
